Goal: Transaction & Acquisition: Book appointment/travel/reservation

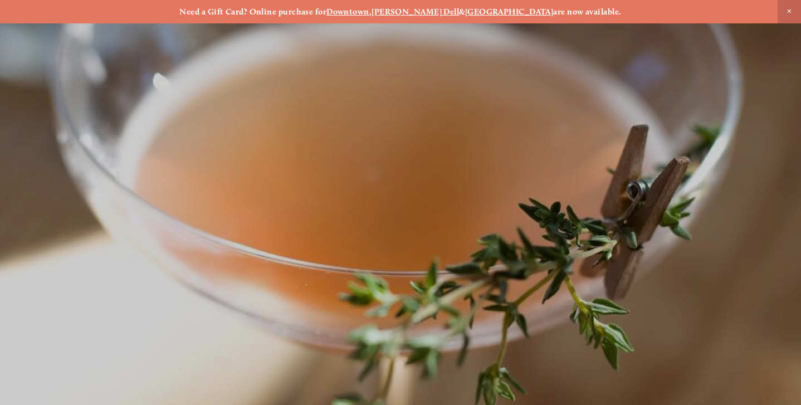
scroll to position [-6, 0]
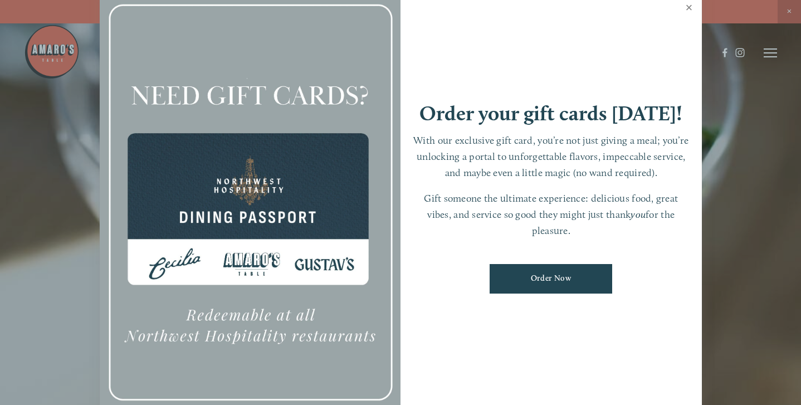
click at [689, 15] on link "Close" at bounding box center [690, 8] width 22 height 31
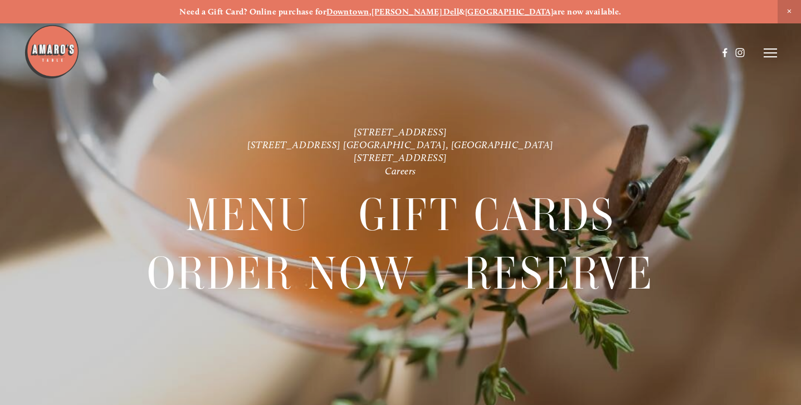
click at [768, 57] on line at bounding box center [770, 57] width 13 height 0
click at [703, 55] on span "Reserve" at bounding box center [703, 52] width 26 height 9
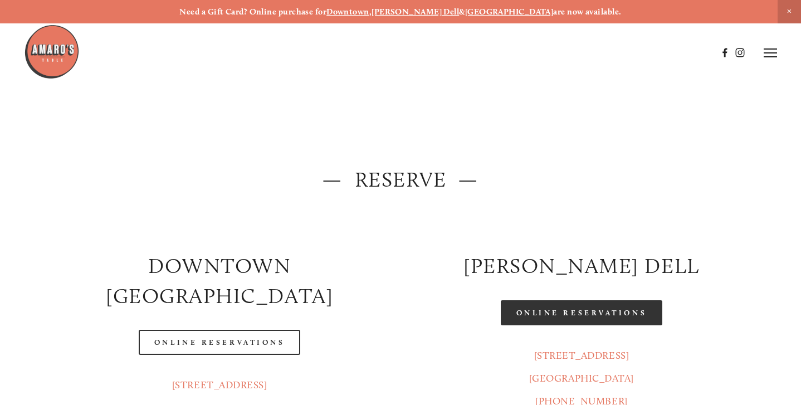
click at [583, 313] on link "Online Reservations" at bounding box center [582, 312] width 162 height 25
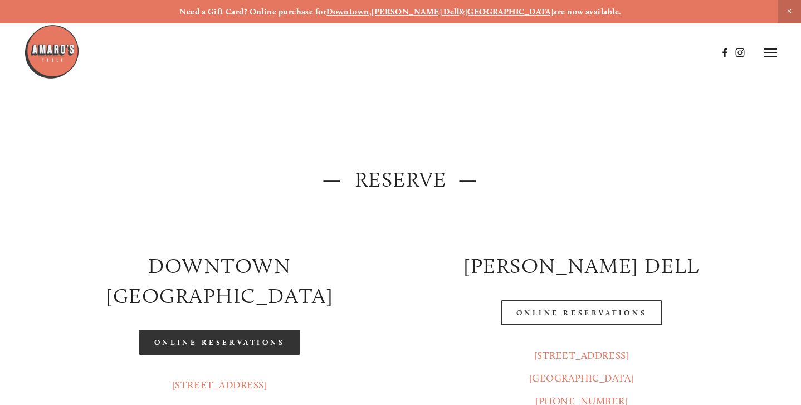
click at [233, 330] on link "Online Reservations" at bounding box center [220, 342] width 162 height 25
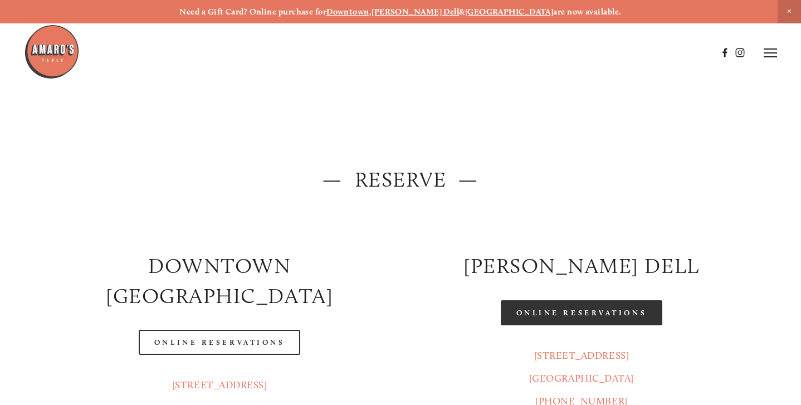
click at [596, 301] on link "Online Reservations" at bounding box center [582, 312] width 162 height 25
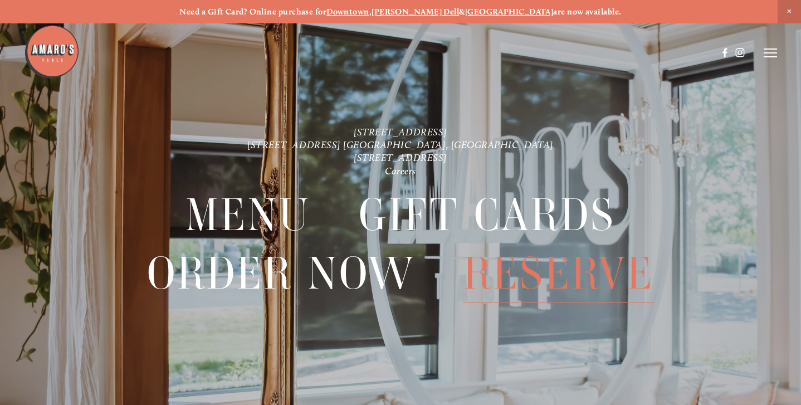
click at [525, 267] on span "Reserve" at bounding box center [559, 274] width 191 height 58
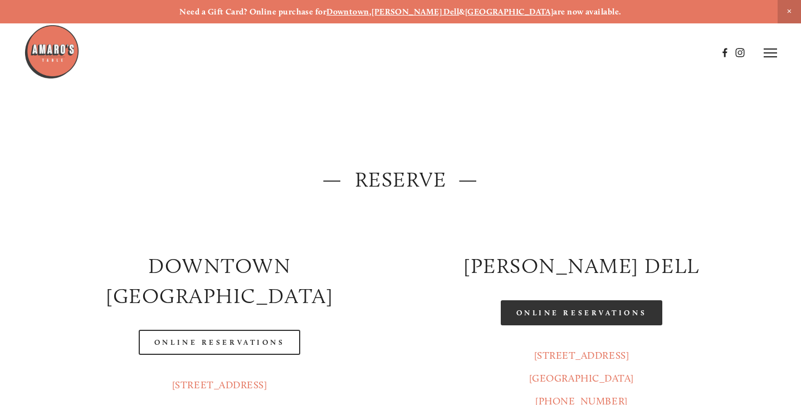
click at [572, 313] on link "Online Reservations" at bounding box center [582, 312] width 162 height 25
